Goal: Information Seeking & Learning: Learn about a topic

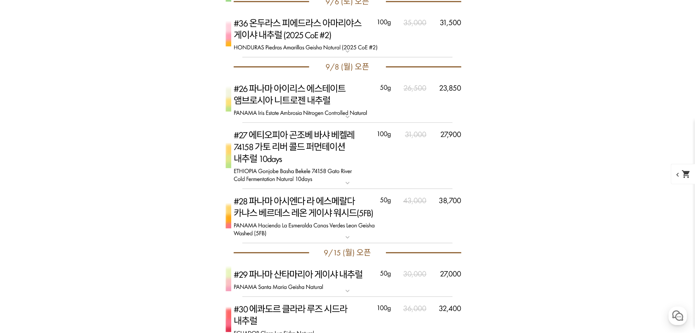
scroll to position [1838, 0]
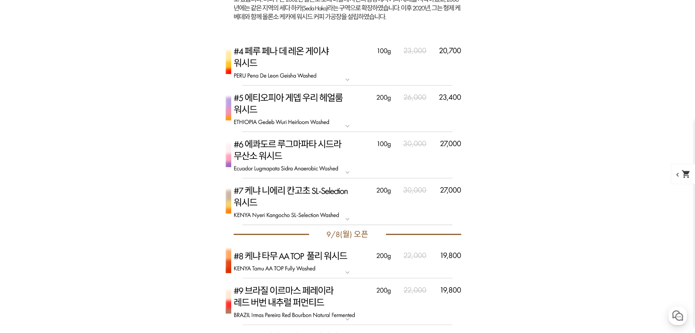
scroll to position [1911, 0]
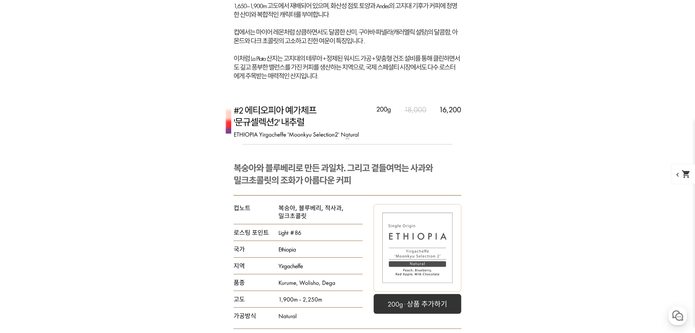
scroll to position [1875, 0]
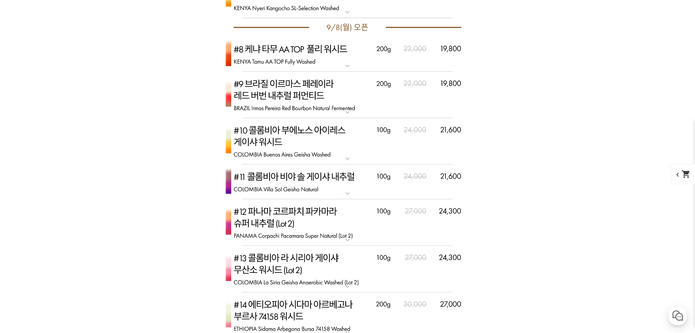
scroll to position [2240, 0]
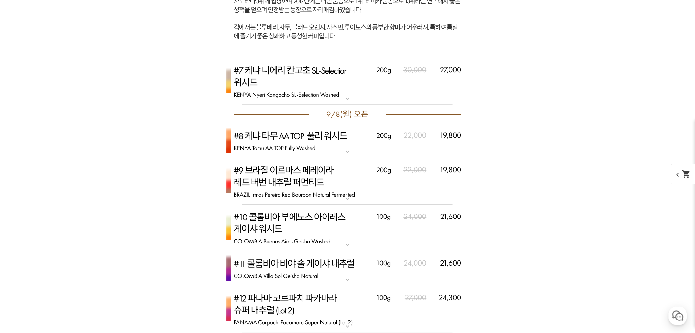
scroll to position [2423, 0]
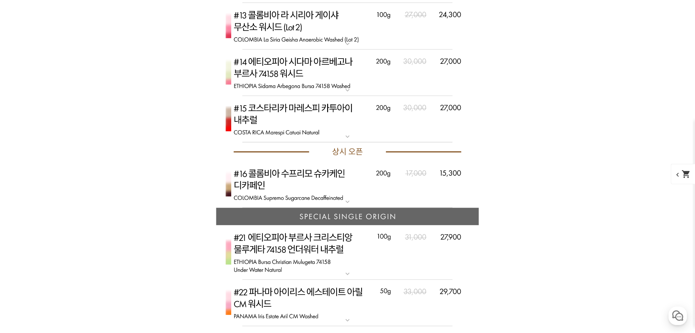
scroll to position [2459, 0]
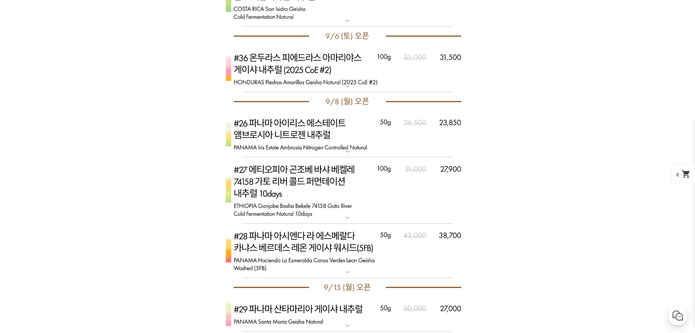
scroll to position [2934, 0]
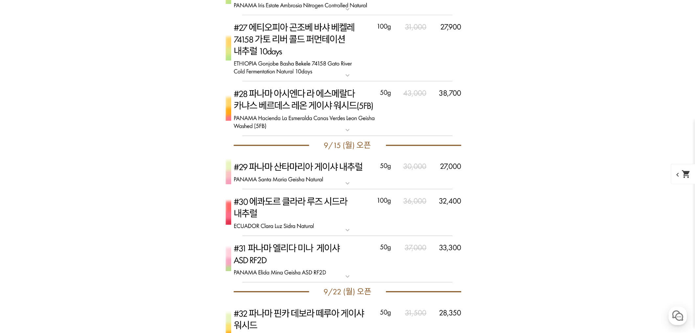
scroll to position [4029, 0]
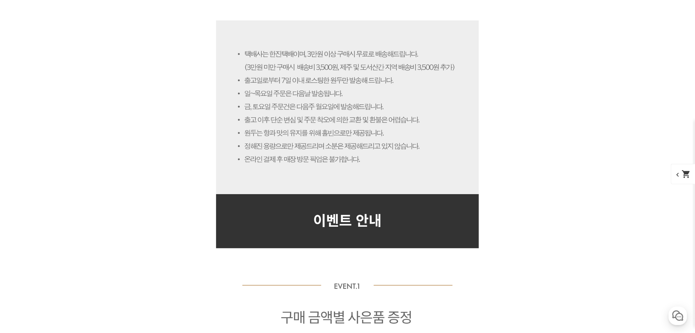
scroll to position [5052, 0]
